Goal: Find specific page/section: Find specific page/section

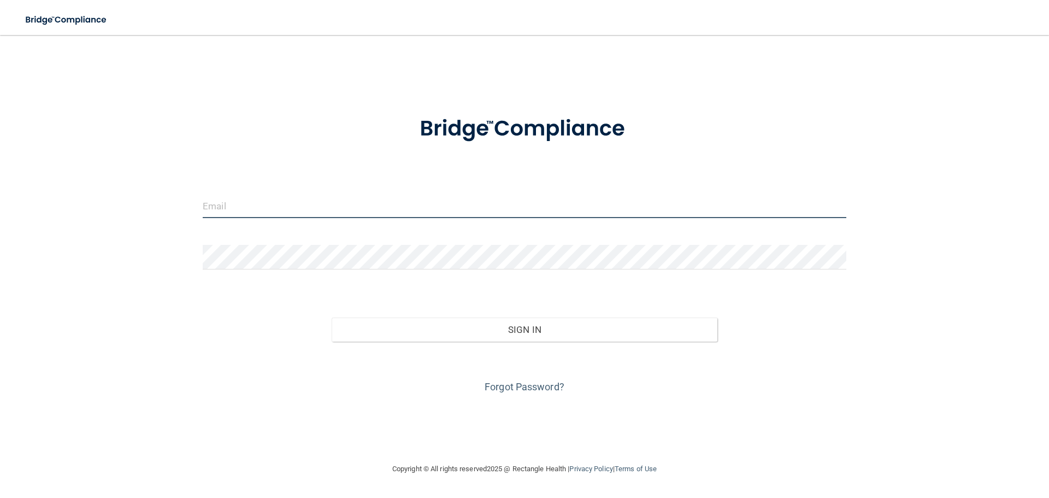
type input "[EMAIL_ADDRESS][DOMAIN_NAME]"
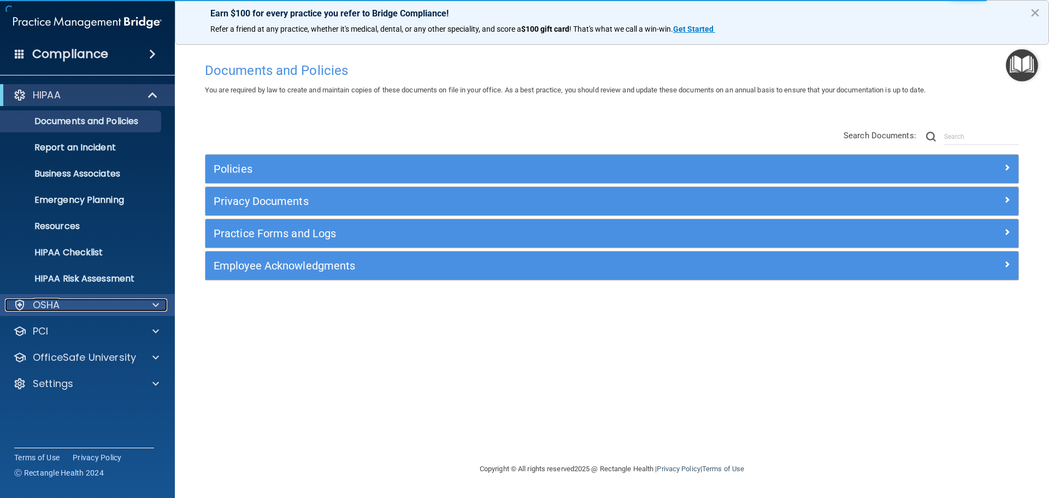
click at [84, 304] on div "OSHA" at bounding box center [73, 304] width 136 height 13
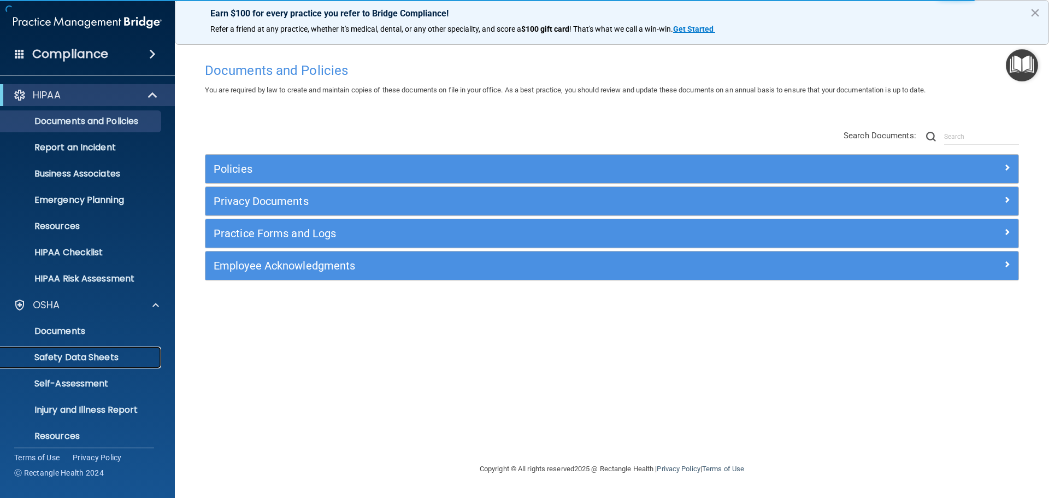
click at [98, 357] on p "Safety Data Sheets" at bounding box center [81, 357] width 149 height 11
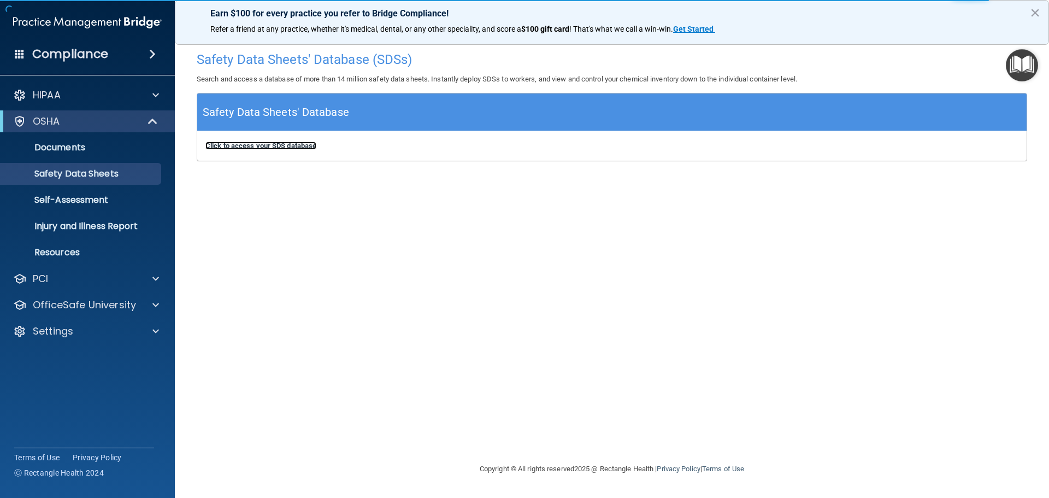
click at [291, 142] on b "Click to access your SDS database" at bounding box center [260, 146] width 111 height 8
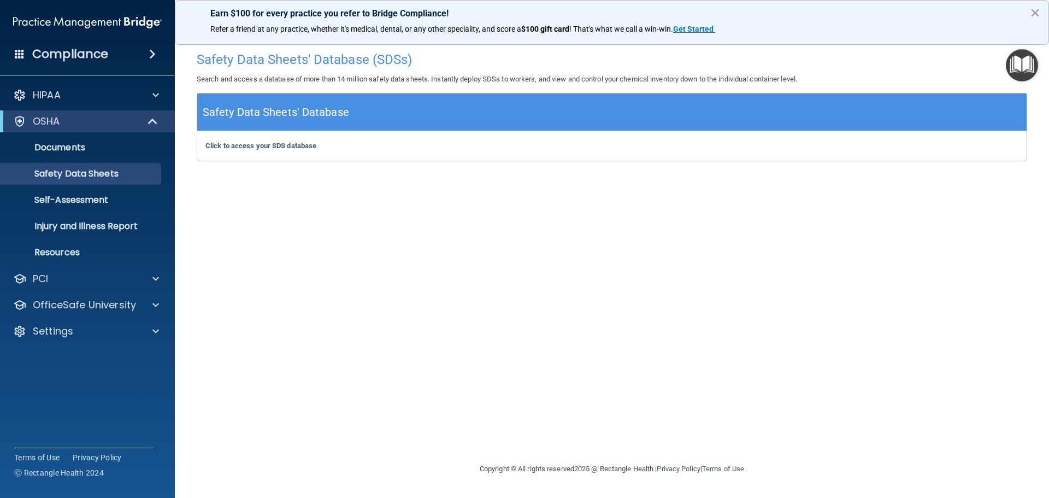
click at [1035, 11] on button "×" at bounding box center [1035, 12] width 10 height 17
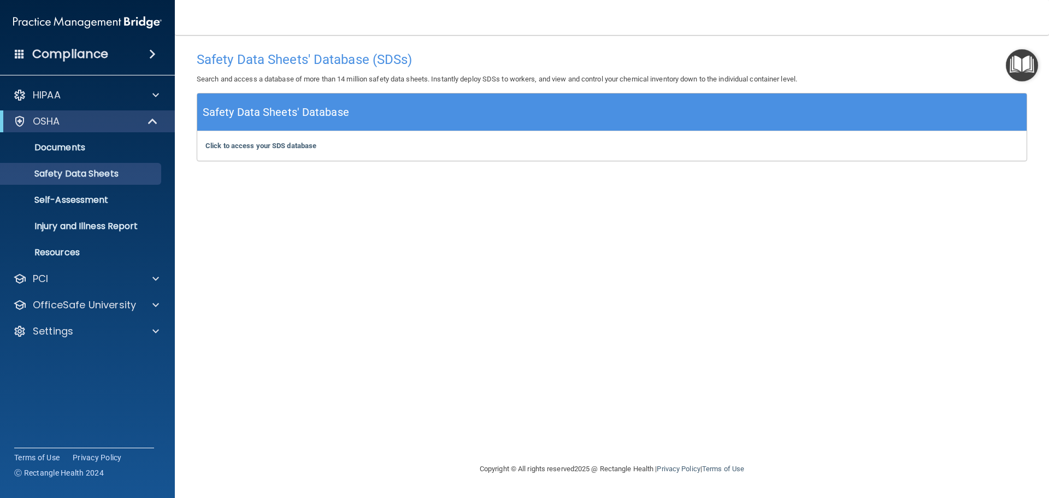
drag, startPoint x: 326, startPoint y: 110, endPoint x: 321, endPoint y: 110, distance: 5.5
click at [321, 110] on h5 "Safety Data Sheets' Database" at bounding box center [276, 112] width 146 height 19
click at [152, 120] on span at bounding box center [153, 121] width 9 height 13
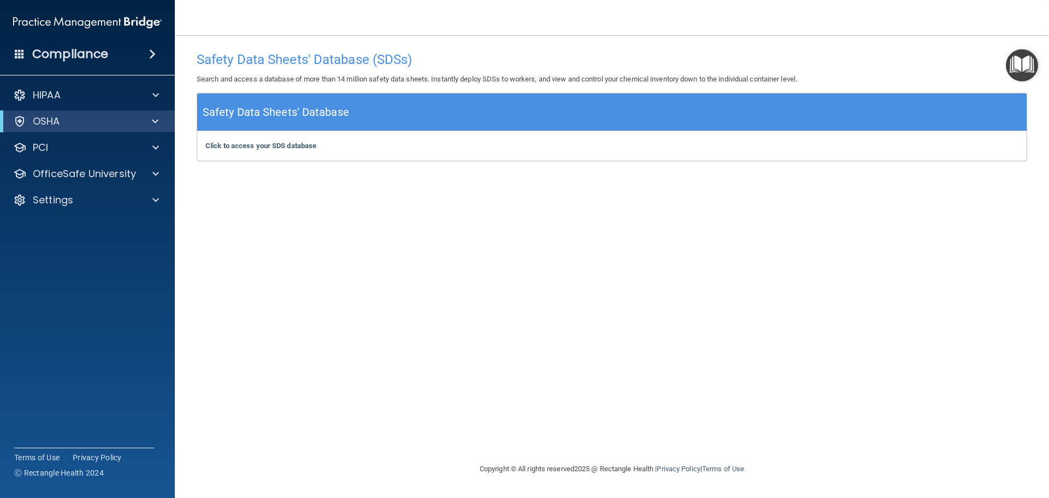
click at [599, 252] on div "Safety Data Sheets' Database (SDSs) Search and access a database of more than 1…" at bounding box center [612, 248] width 831 height 405
